Goal: Transaction & Acquisition: Book appointment/travel/reservation

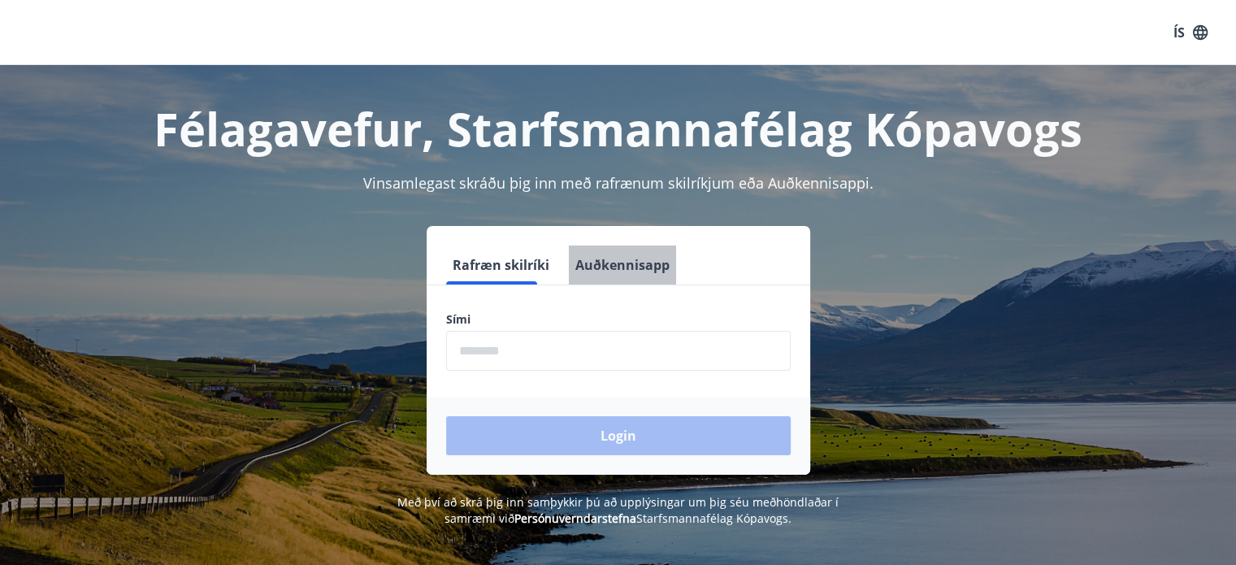
click at [615, 271] on button "Auðkennisapp" at bounding box center [622, 264] width 107 height 39
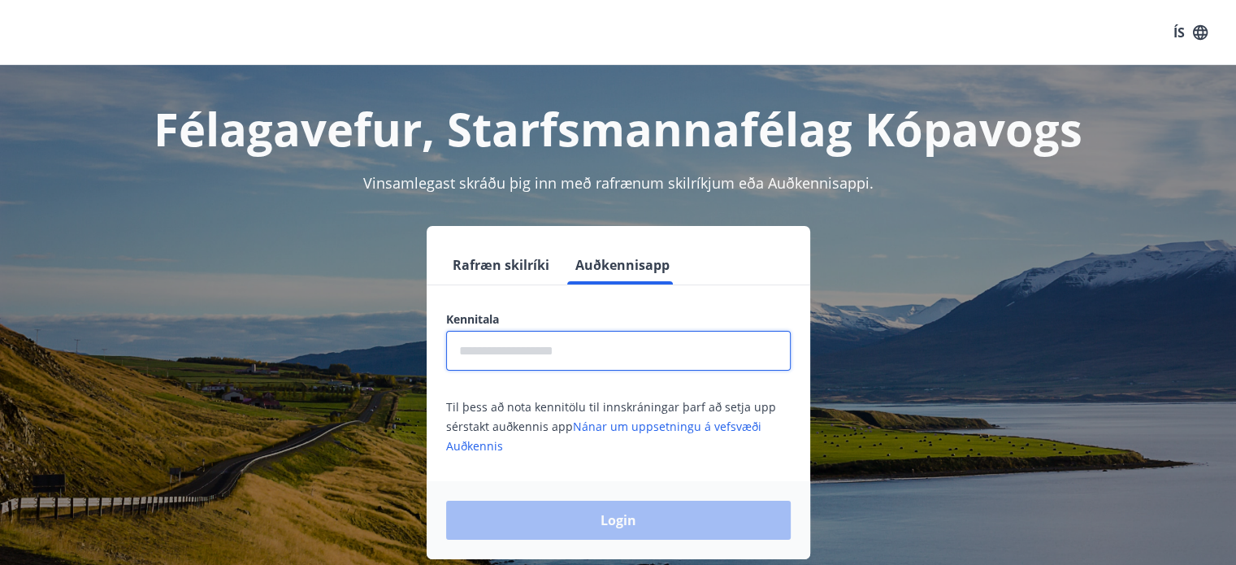
click at [536, 350] on input "text" at bounding box center [618, 351] width 345 height 40
type input "**********"
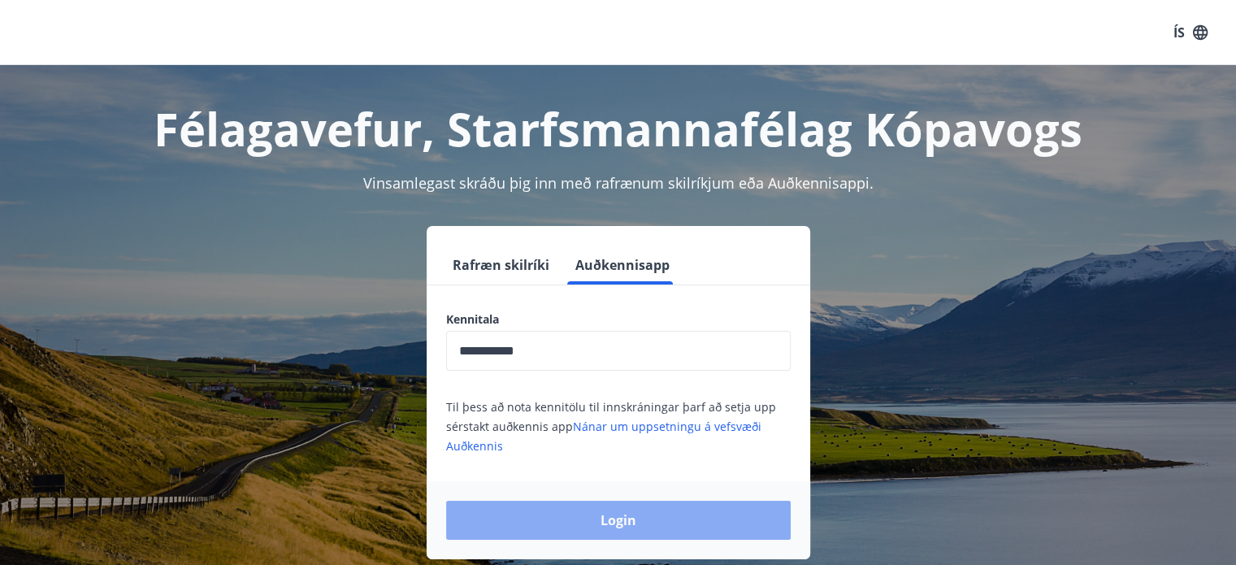
click at [675, 510] on button "Login" at bounding box center [618, 520] width 345 height 39
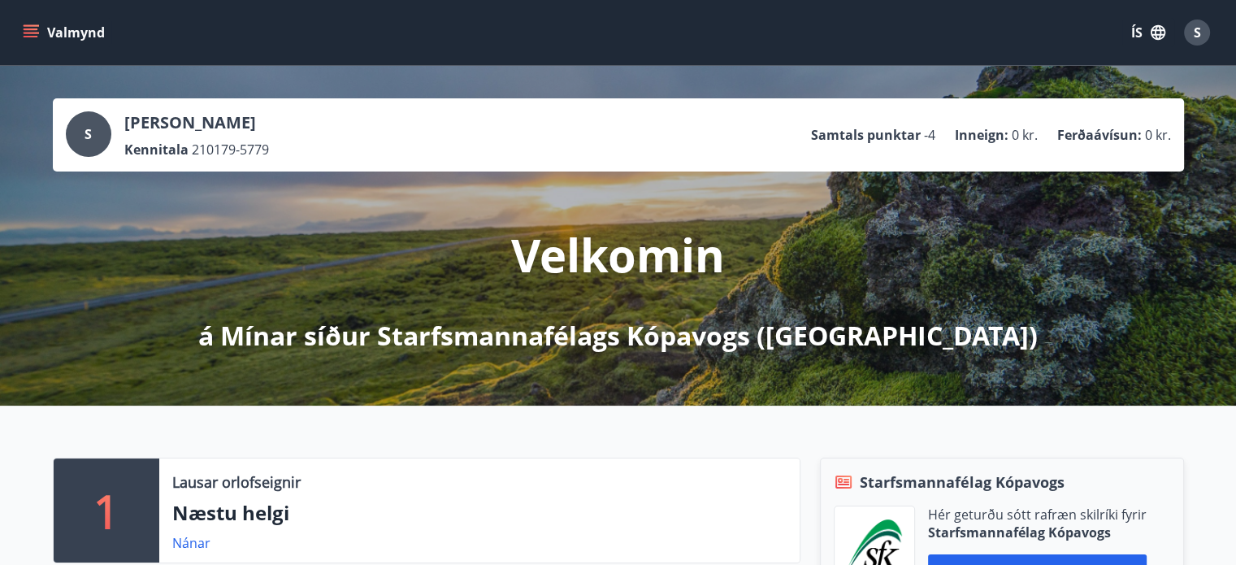
click at [24, 28] on icon "menu" at bounding box center [31, 29] width 15 height 2
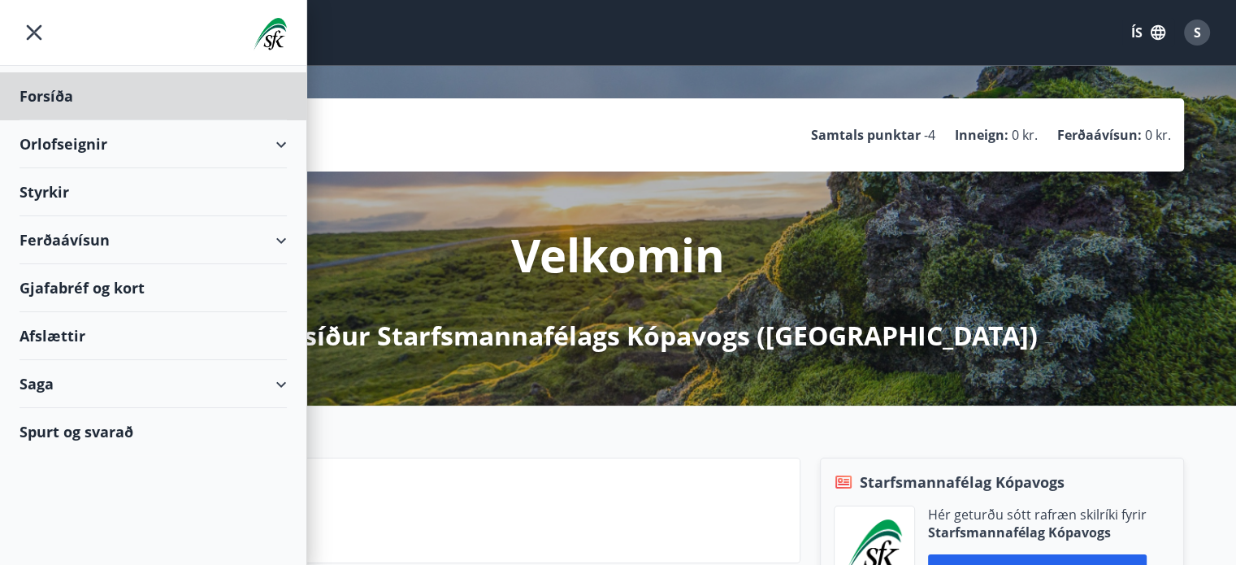
click at [50, 186] on div "Styrkir" at bounding box center [153, 192] width 267 height 48
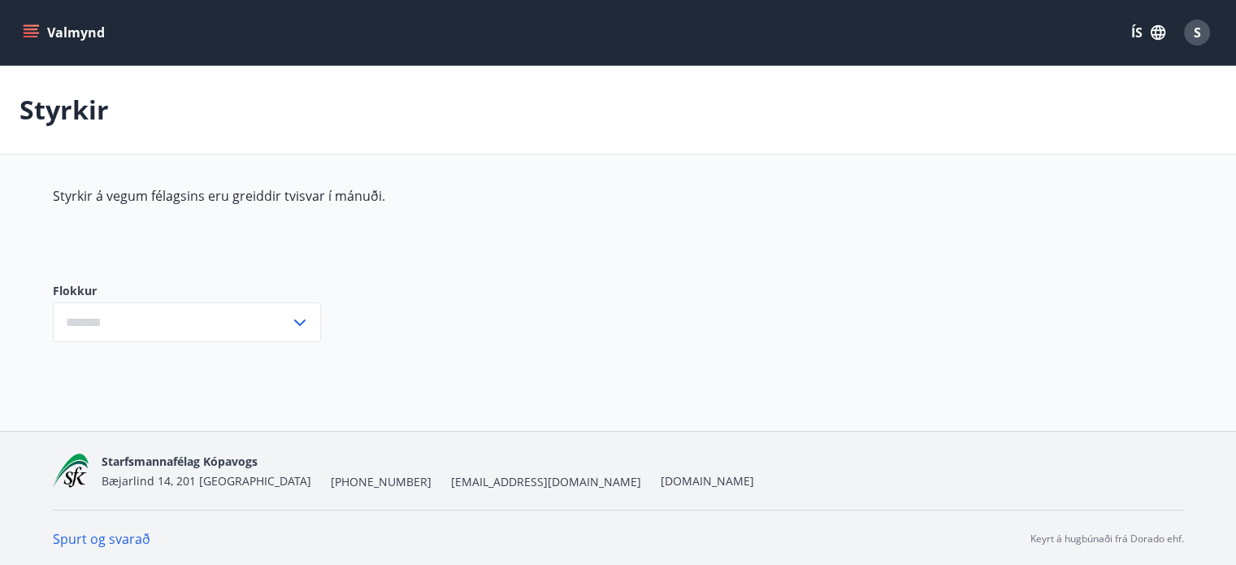
type input "***"
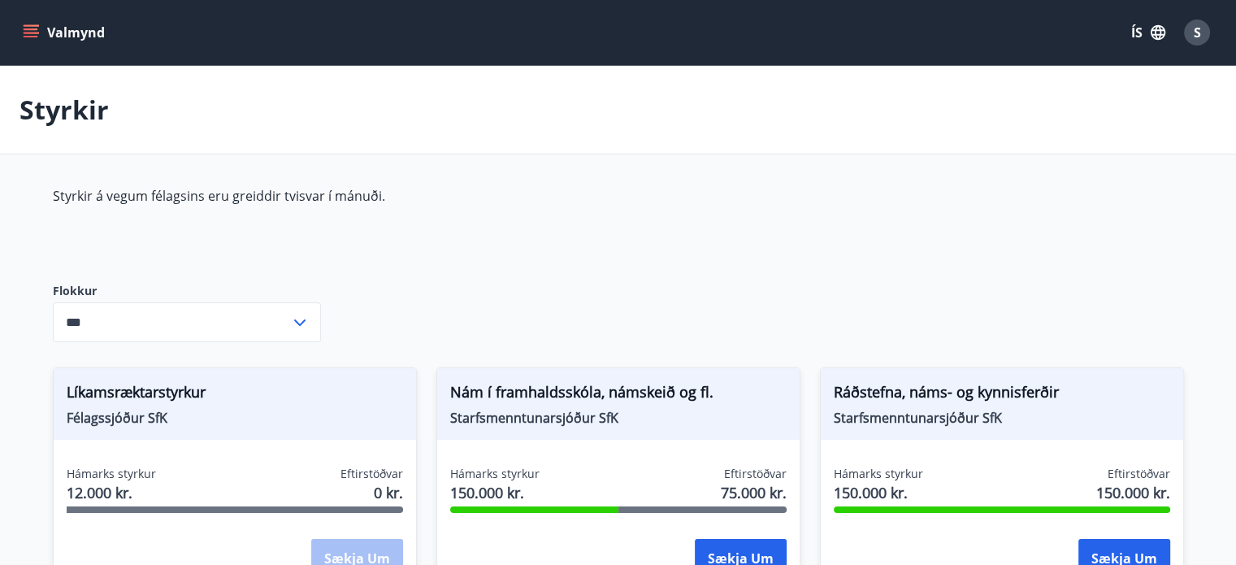
click at [29, 35] on icon "menu" at bounding box center [31, 32] width 16 height 16
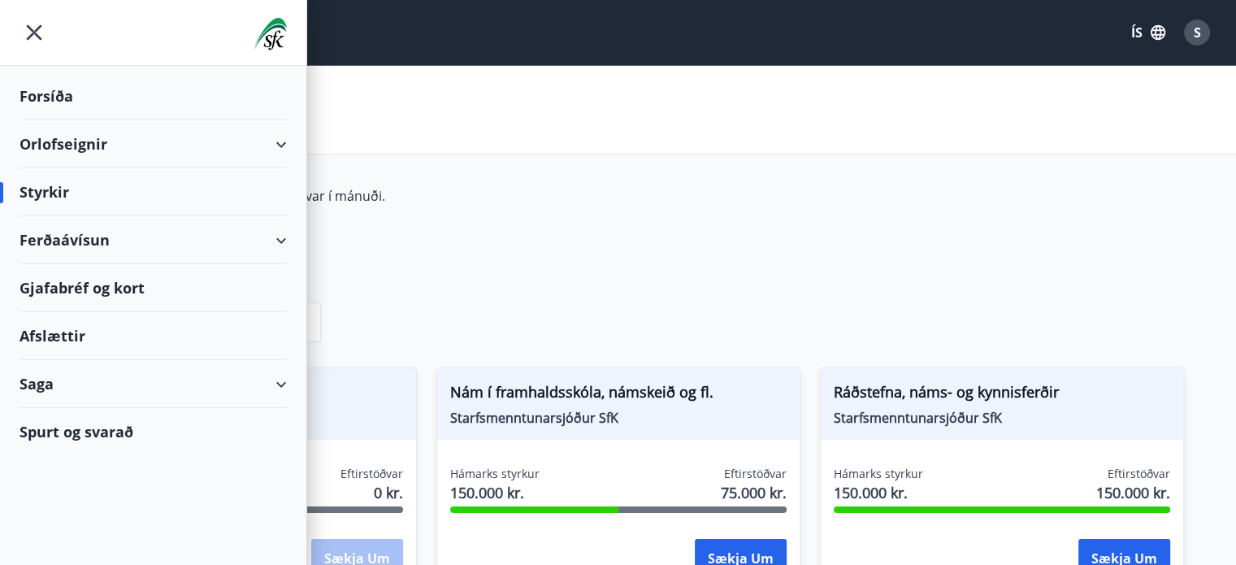
click at [102, 148] on div "Orlofseignir" at bounding box center [153, 144] width 267 height 48
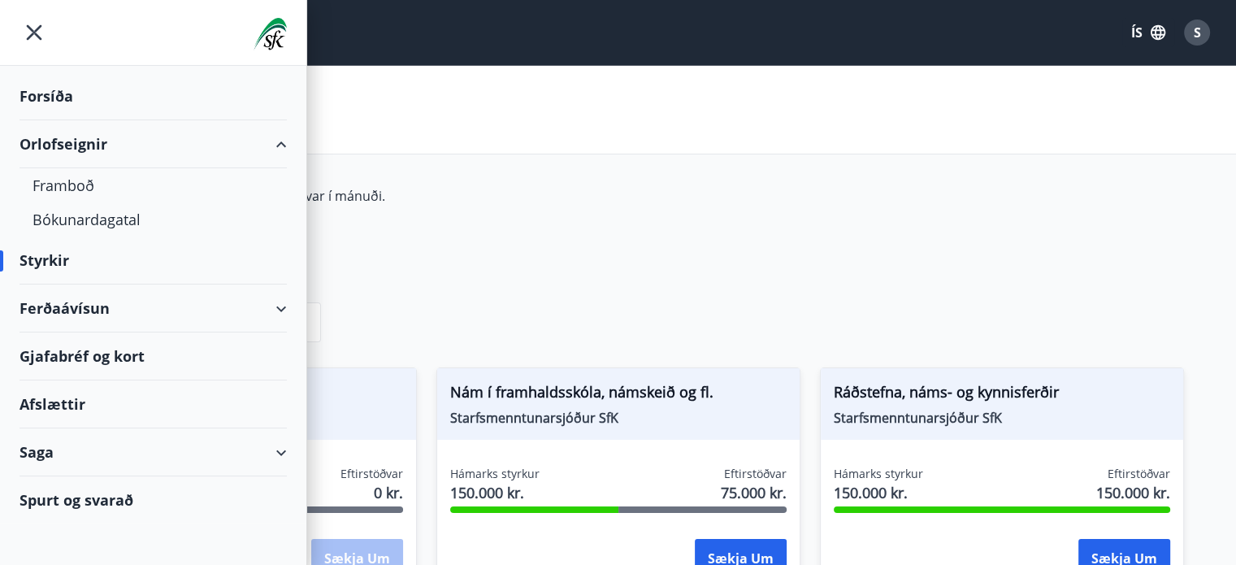
click at [70, 360] on div "Gjafabréf og kort" at bounding box center [153, 356] width 267 height 48
click at [102, 218] on div "Bókunardagatal" at bounding box center [153, 219] width 241 height 34
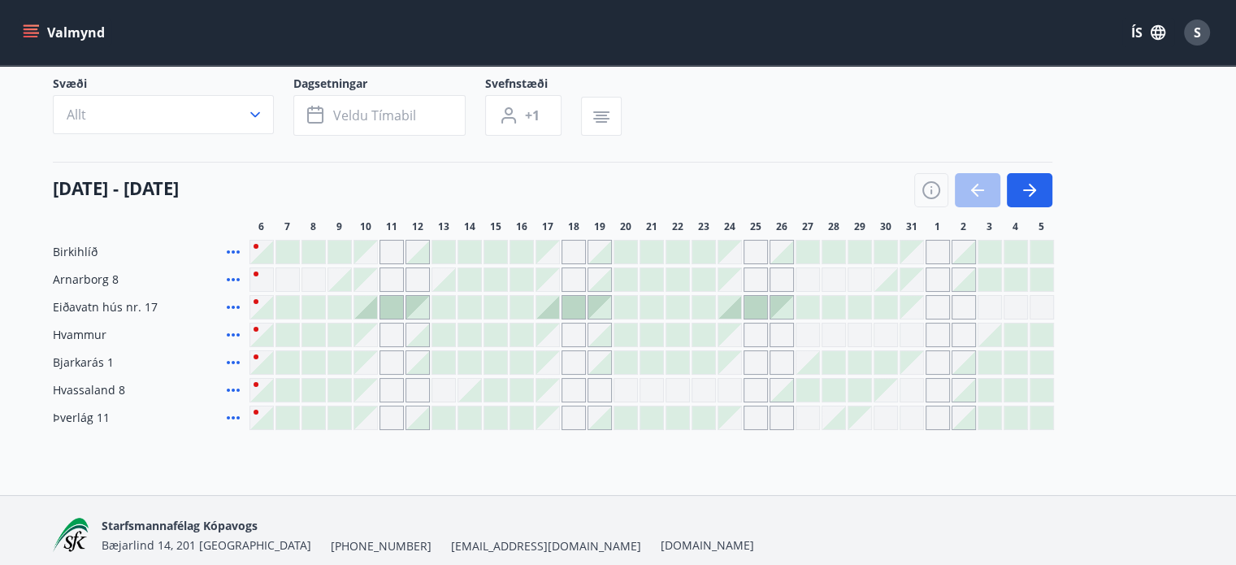
scroll to position [114, 0]
click at [1031, 191] on icon "button" at bounding box center [1030, 190] width 20 height 20
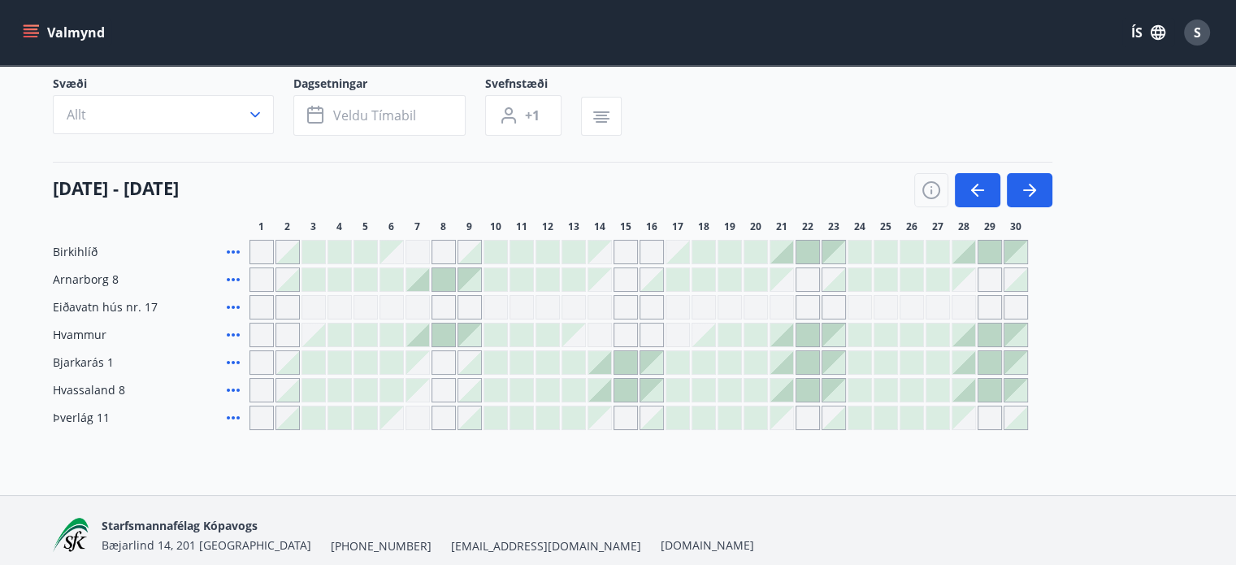
click at [232, 331] on icon at bounding box center [234, 335] width 20 height 20
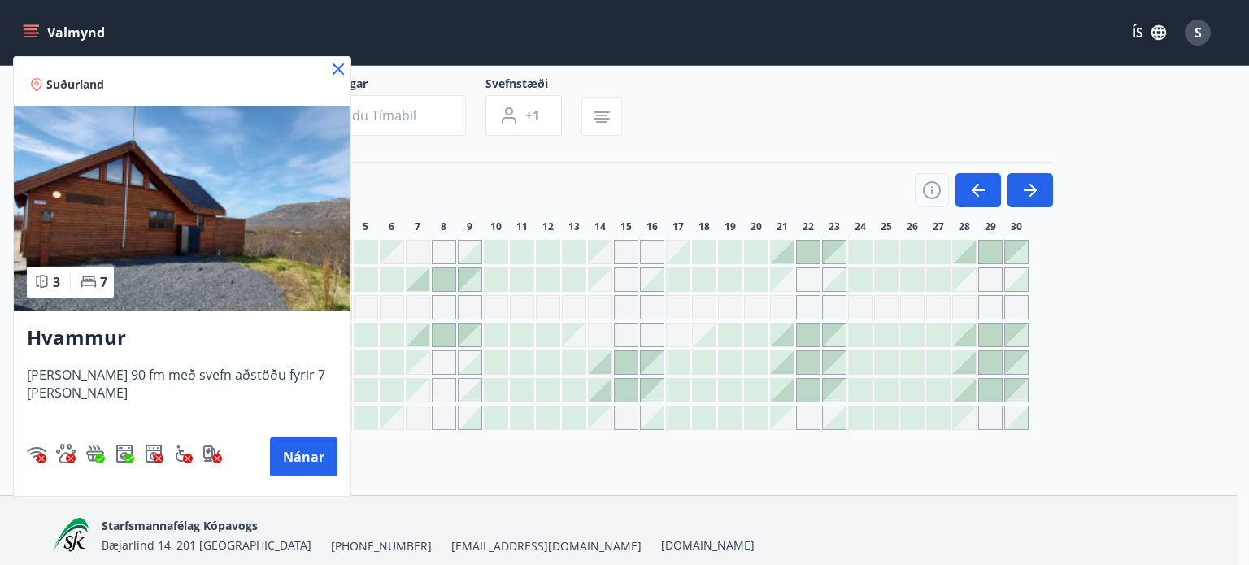
click at [125, 233] on img at bounding box center [182, 208] width 337 height 205
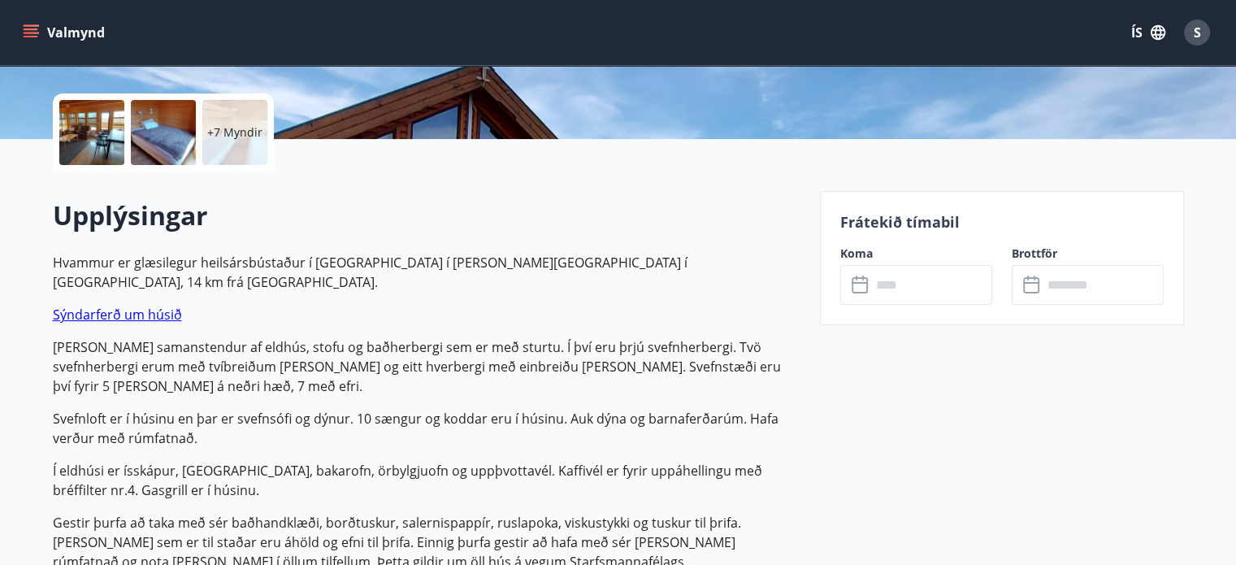
scroll to position [350, 0]
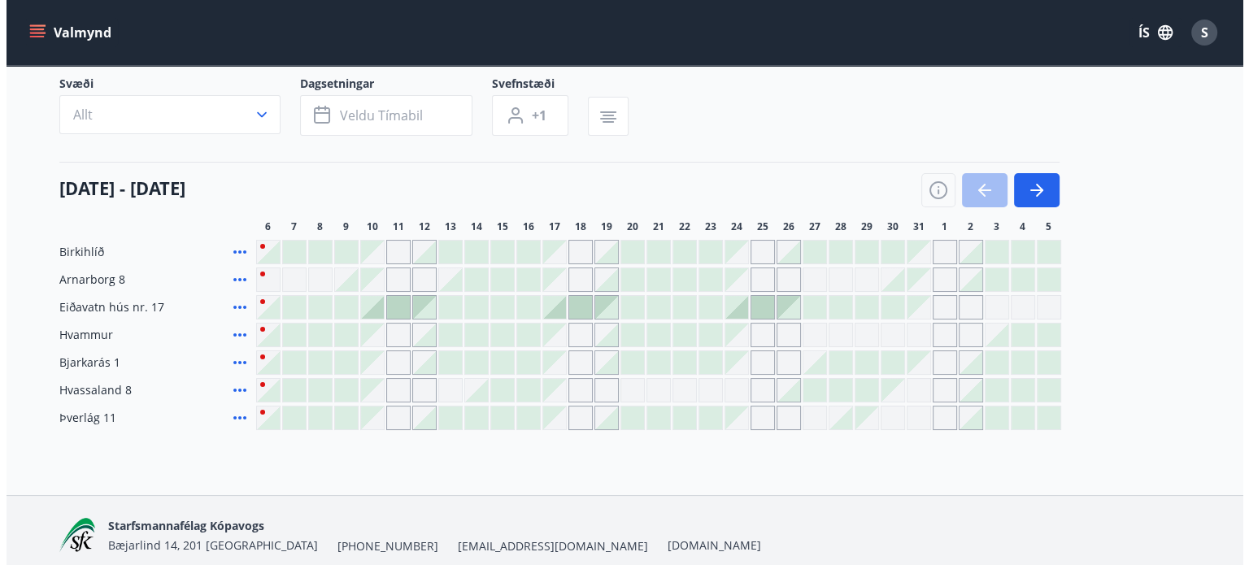
scroll to position [116, 0]
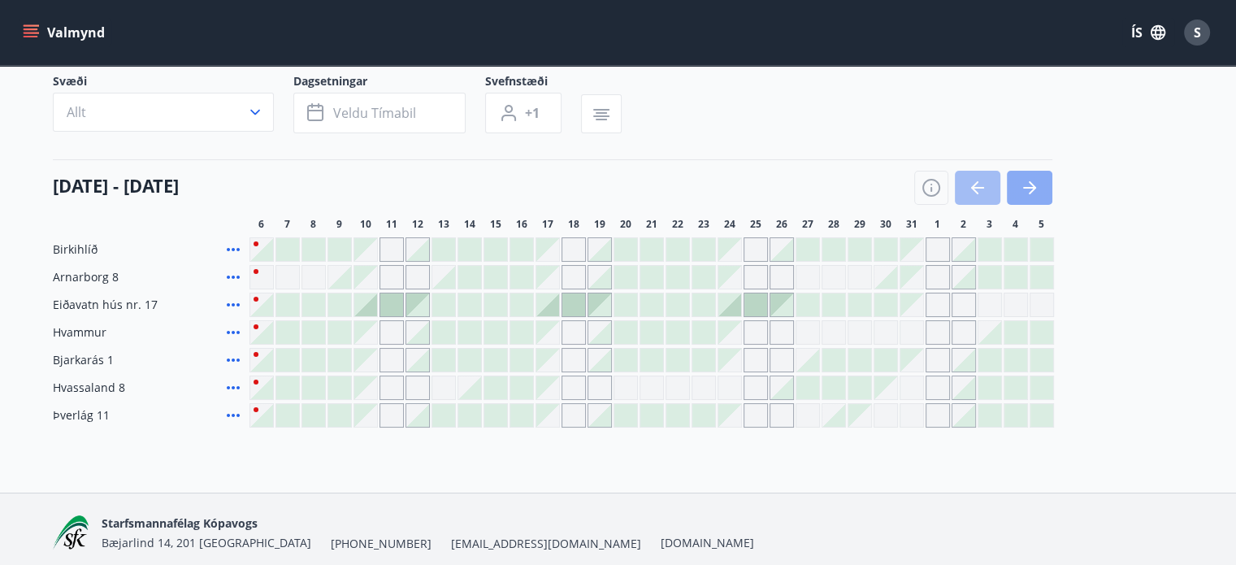
click at [1044, 180] on button "button" at bounding box center [1030, 188] width 46 height 34
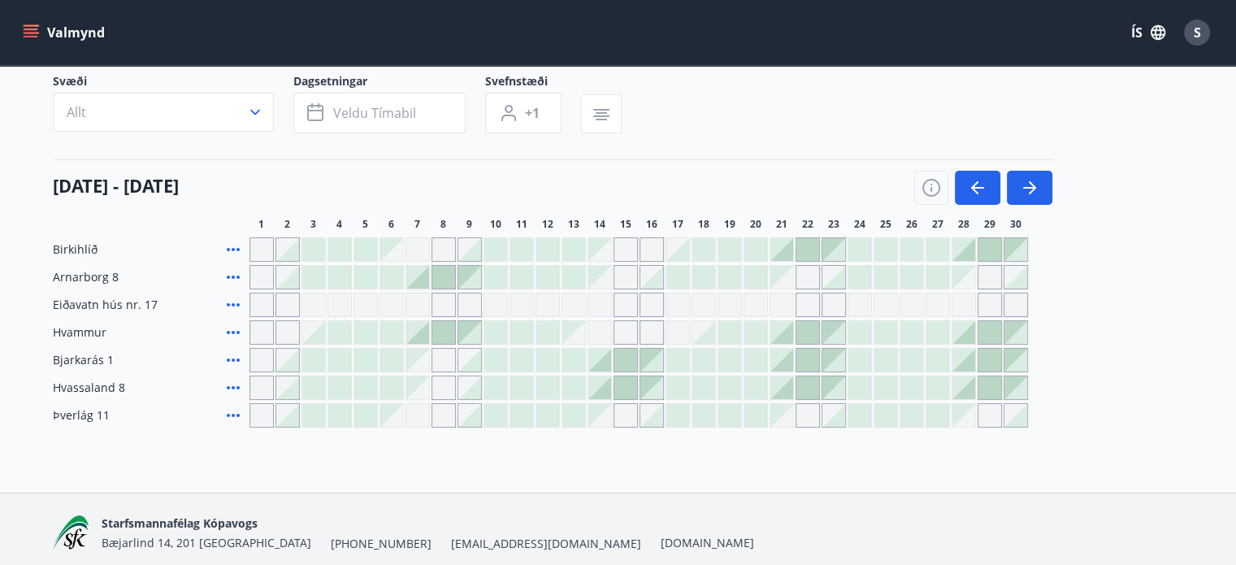
click at [403, 331] on div at bounding box center [392, 332] width 24 height 24
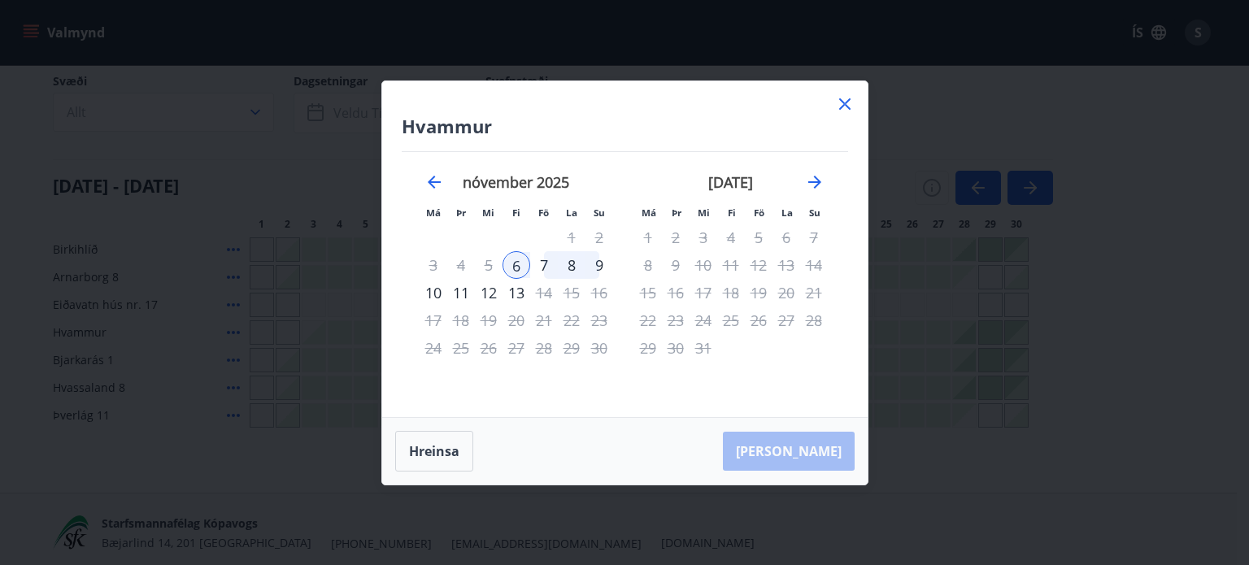
click at [599, 263] on div "9" at bounding box center [599, 265] width 28 height 28
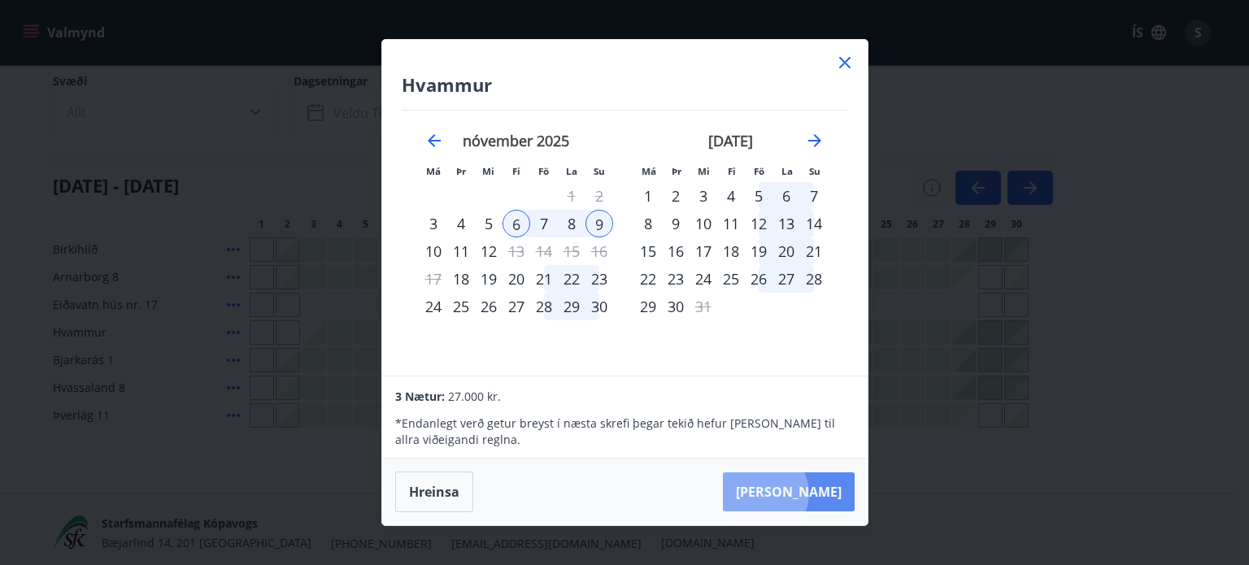
click at [811, 493] on button "Taka Frá" at bounding box center [789, 491] width 132 height 39
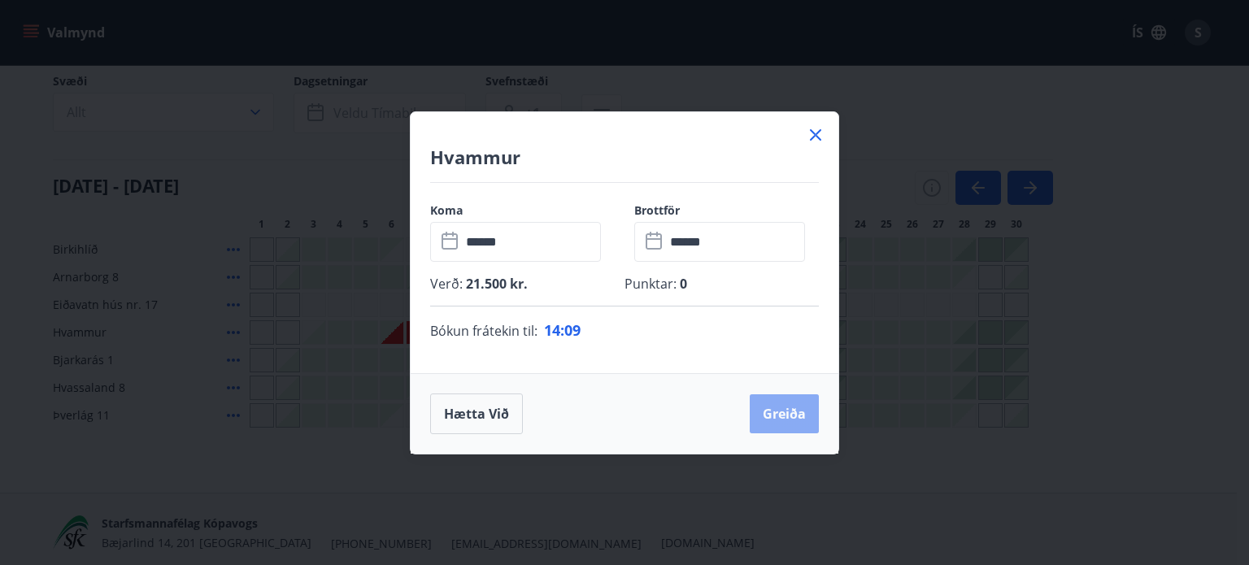
click at [790, 417] on button "Greiða" at bounding box center [783, 413] width 69 height 39
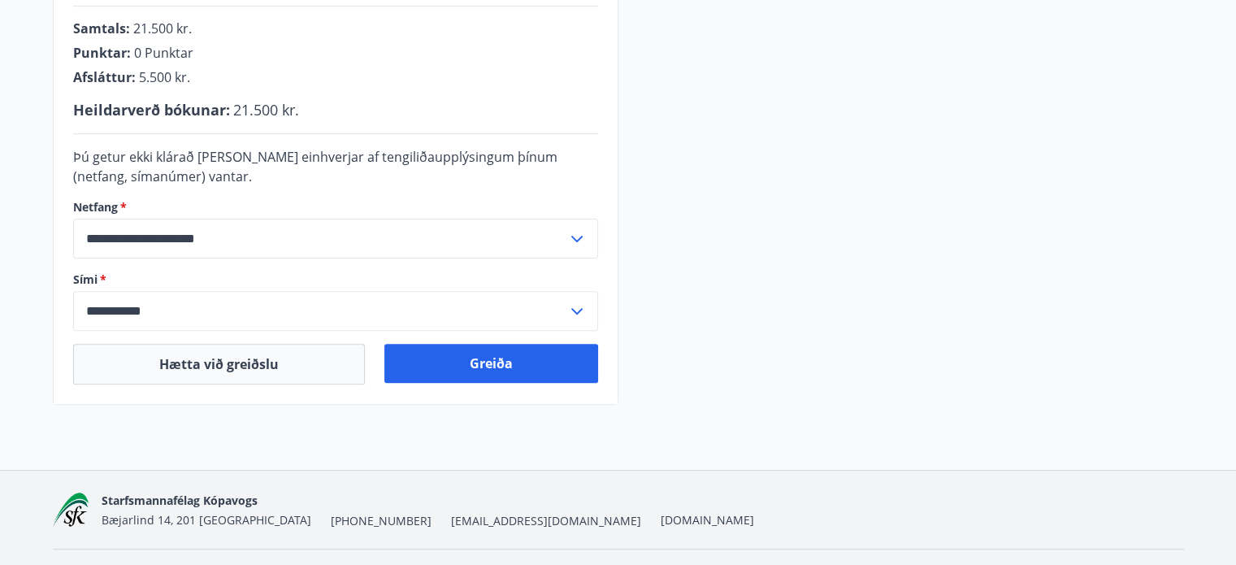
scroll to position [496, 0]
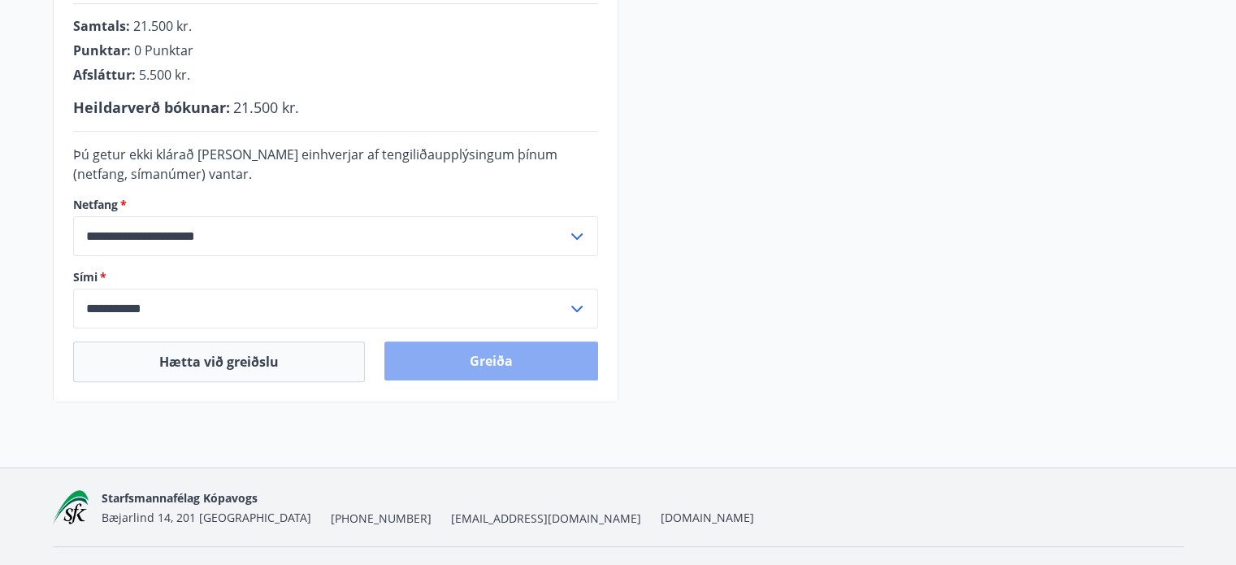
click at [517, 357] on button "Greiða" at bounding box center [492, 360] width 214 height 39
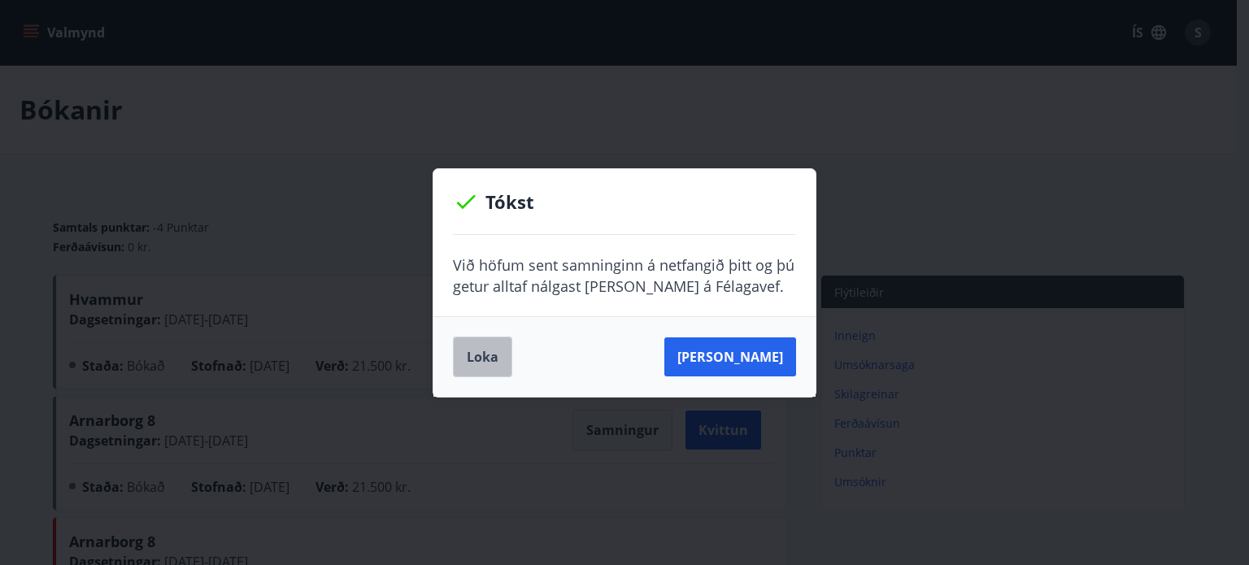
click at [484, 353] on button "Loka" at bounding box center [482, 357] width 59 height 41
